Goal: Information Seeking & Learning: Learn about a topic

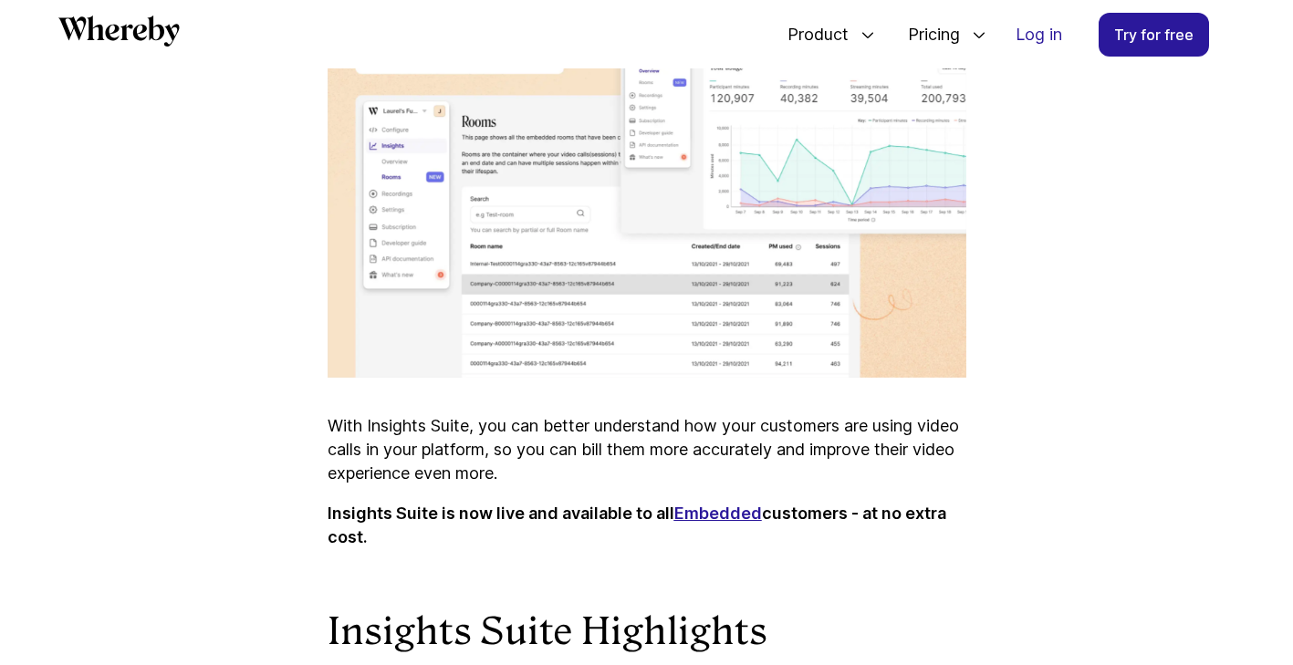
scroll to position [964, 0]
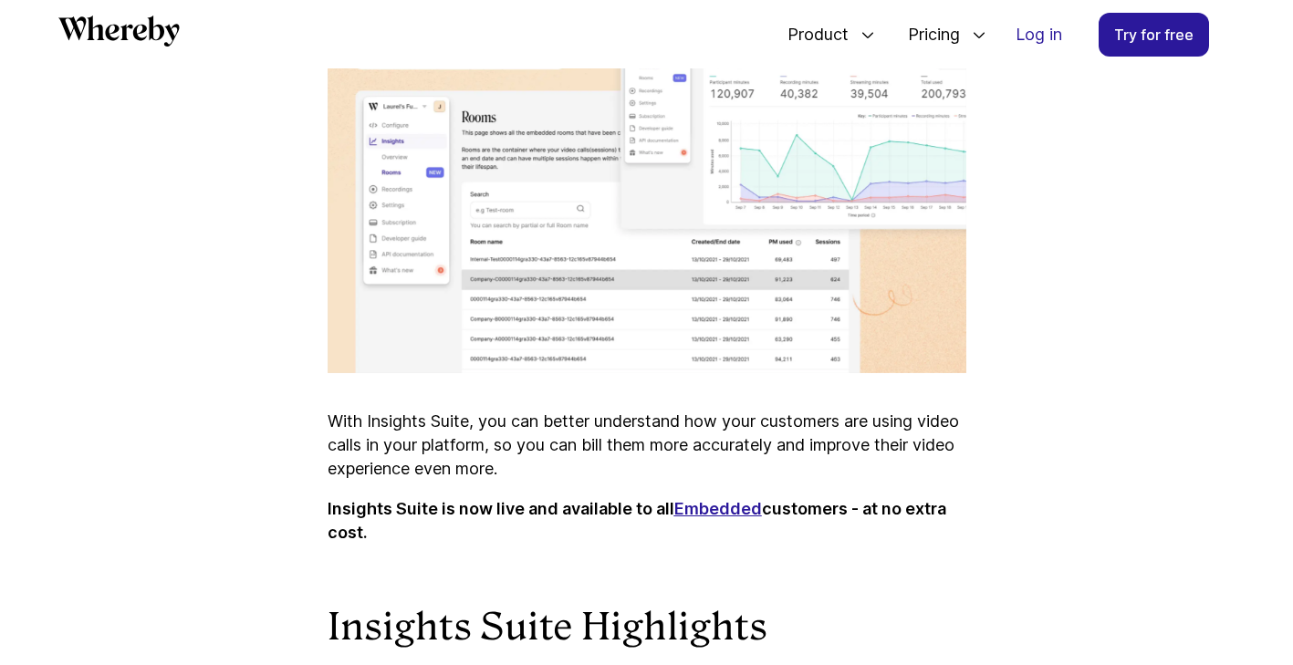
click at [730, 512] on strong "Embedded" at bounding box center [718, 508] width 88 height 19
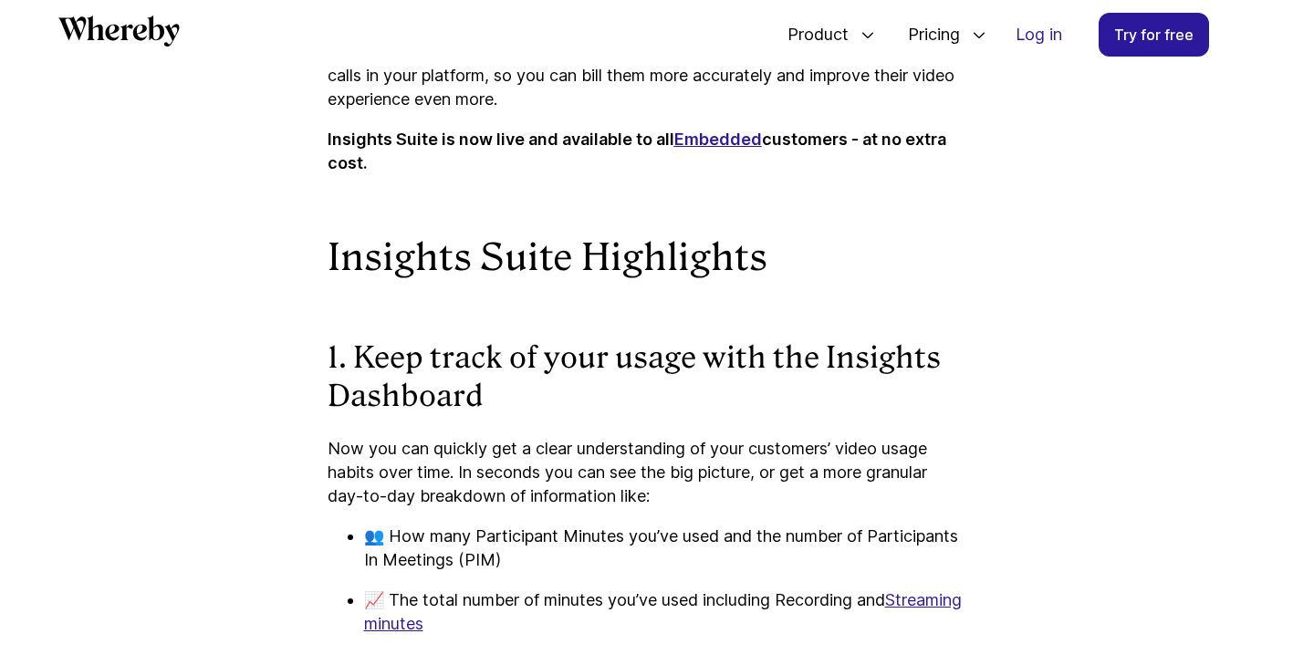
scroll to position [335, 0]
